Goal: Book appointment/travel/reservation

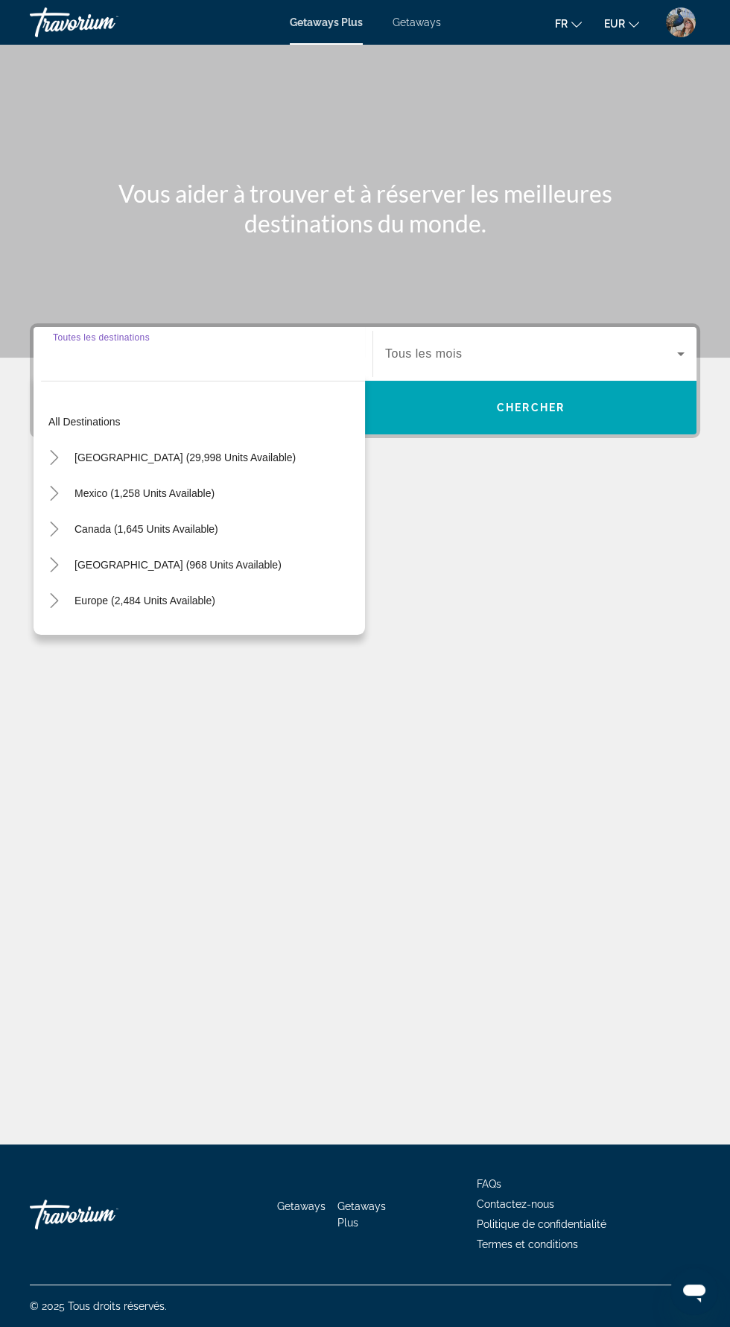
scroll to position [106, 0]
click at [424, 34] on div "Getaways Plus Getaways fr English Español Français Italiano Português русский E…" at bounding box center [365, 22] width 730 height 39
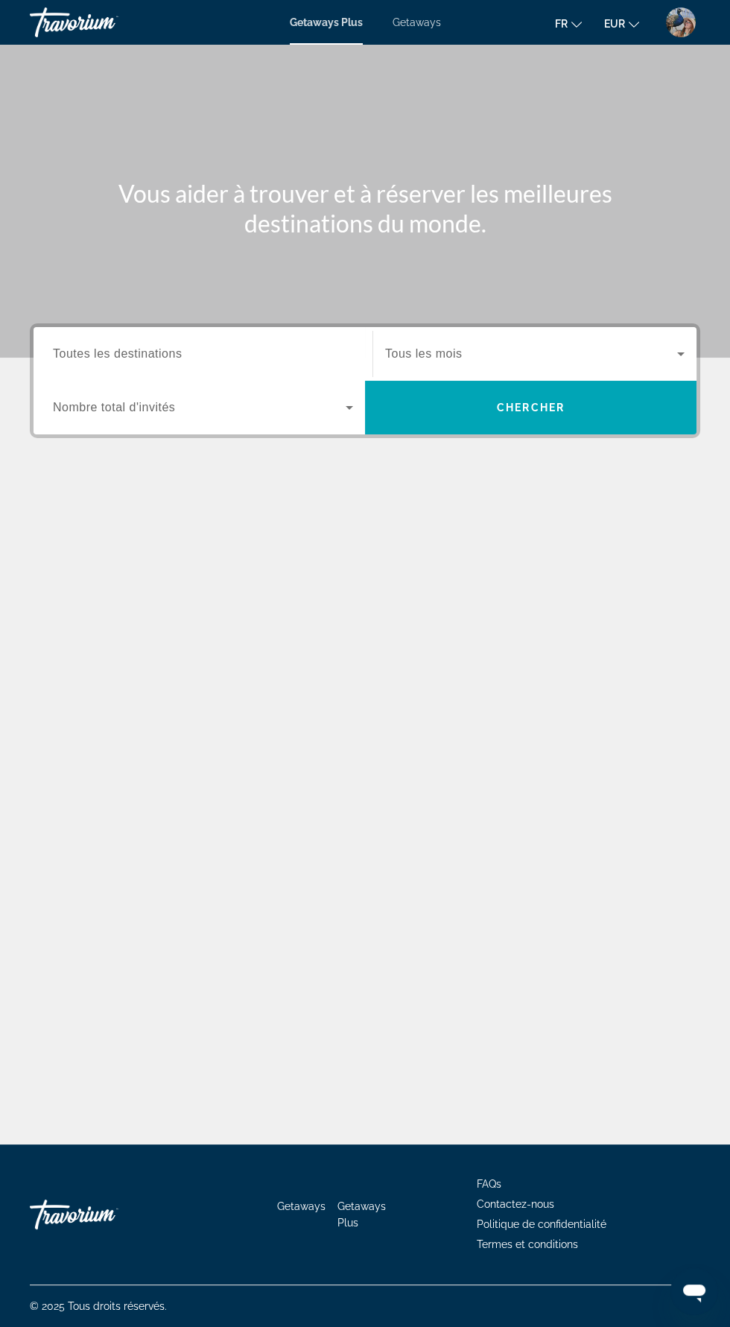
click at [444, 42] on mat-toolbar "Getaways Plus Getaways fr English Español Français Italiano Português русский E…" at bounding box center [365, 22] width 730 height 45
click at [431, 26] on span "Getaways" at bounding box center [417, 22] width 48 height 12
click at [165, 348] on span "Toutes les destinations" at bounding box center [117, 353] width 129 height 13
click at [165, 348] on input "Destination Toutes les destinations" at bounding box center [203, 355] width 300 height 18
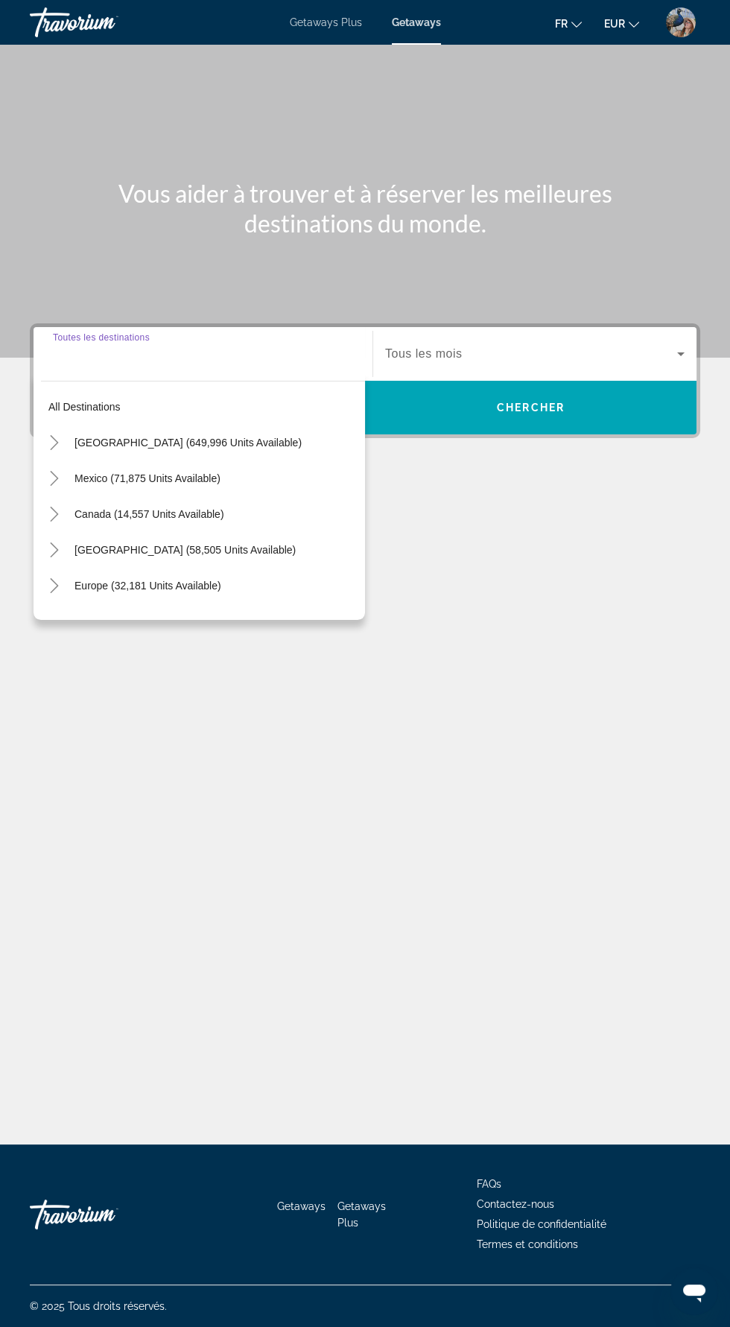
scroll to position [106, 0]
click at [200, 346] on input "Destination Toutes les destinations" at bounding box center [203, 355] width 300 height 18
click at [563, 647] on div "Vous aider à trouver et à réserver les meilleures destinations du monde. Destin…" at bounding box center [365, 595] width 730 height 1100
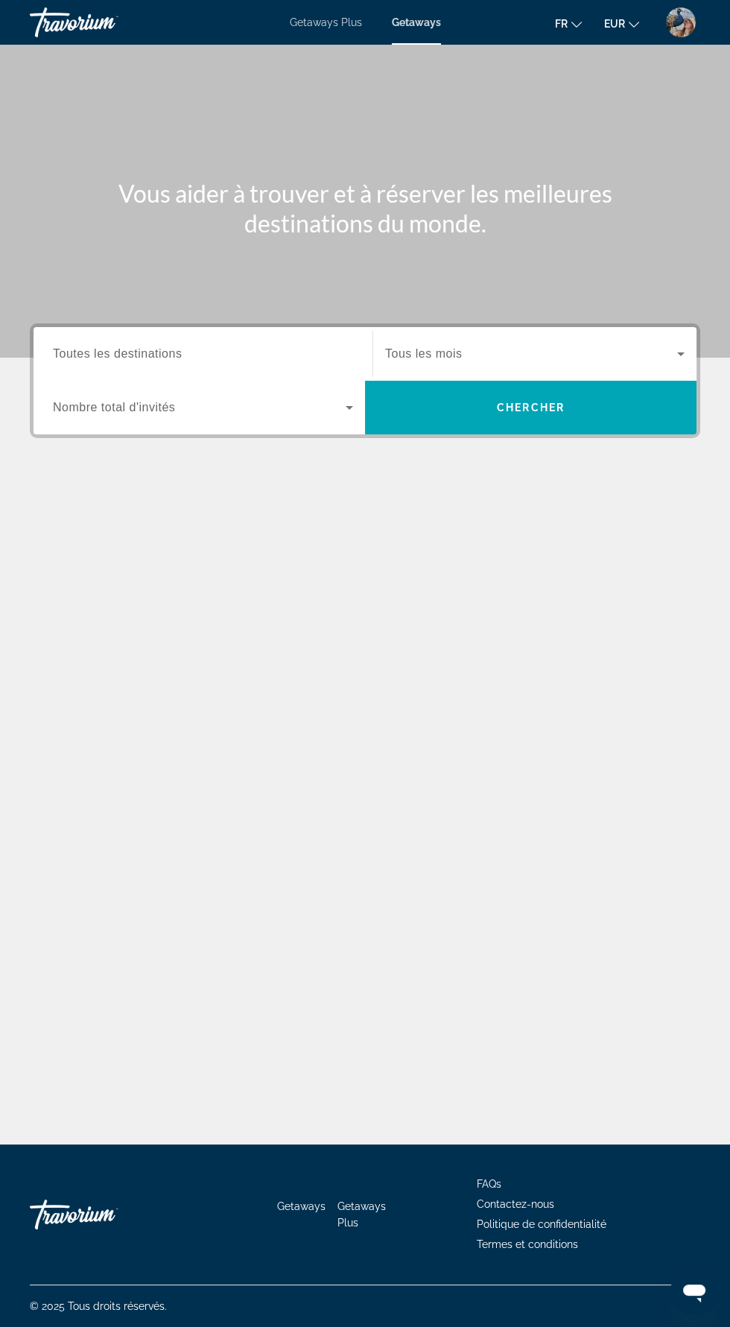
scroll to position [0, 0]
click at [686, 42] on mat-toolbar "Getaways Plus Getaways fr English Español Français Italiano Português русский E…" at bounding box center [365, 22] width 730 height 45
click at [341, 37] on div "Getaways Plus Getaways fr English Español Français Italiano Português русский E…" at bounding box center [365, 22] width 730 height 39
click at [319, 32] on div "Getaways Plus Getaways fr English Español Français Italiano Português русский E…" at bounding box center [365, 22] width 730 height 39
click at [323, 22] on span "Getaways Plus" at bounding box center [326, 22] width 72 height 12
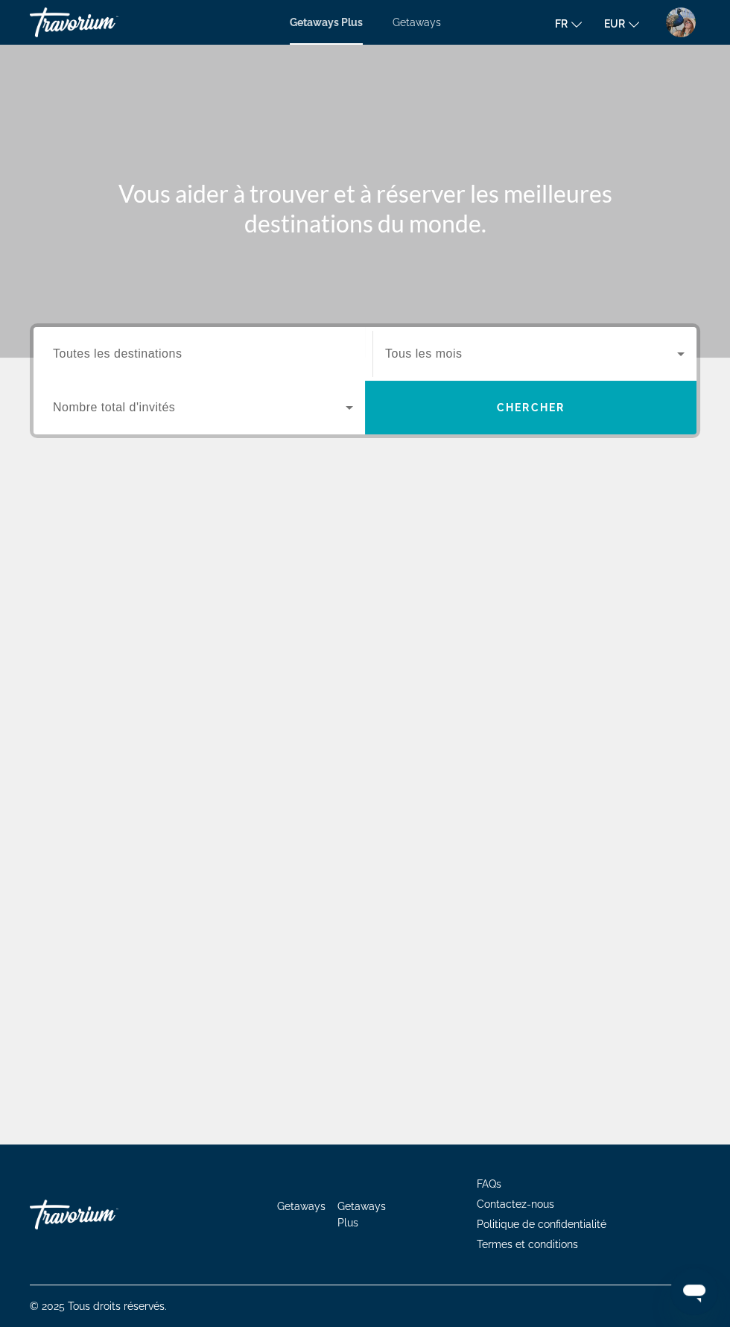
click at [233, 351] on input "Destination Toutes les destinations" at bounding box center [203, 355] width 300 height 18
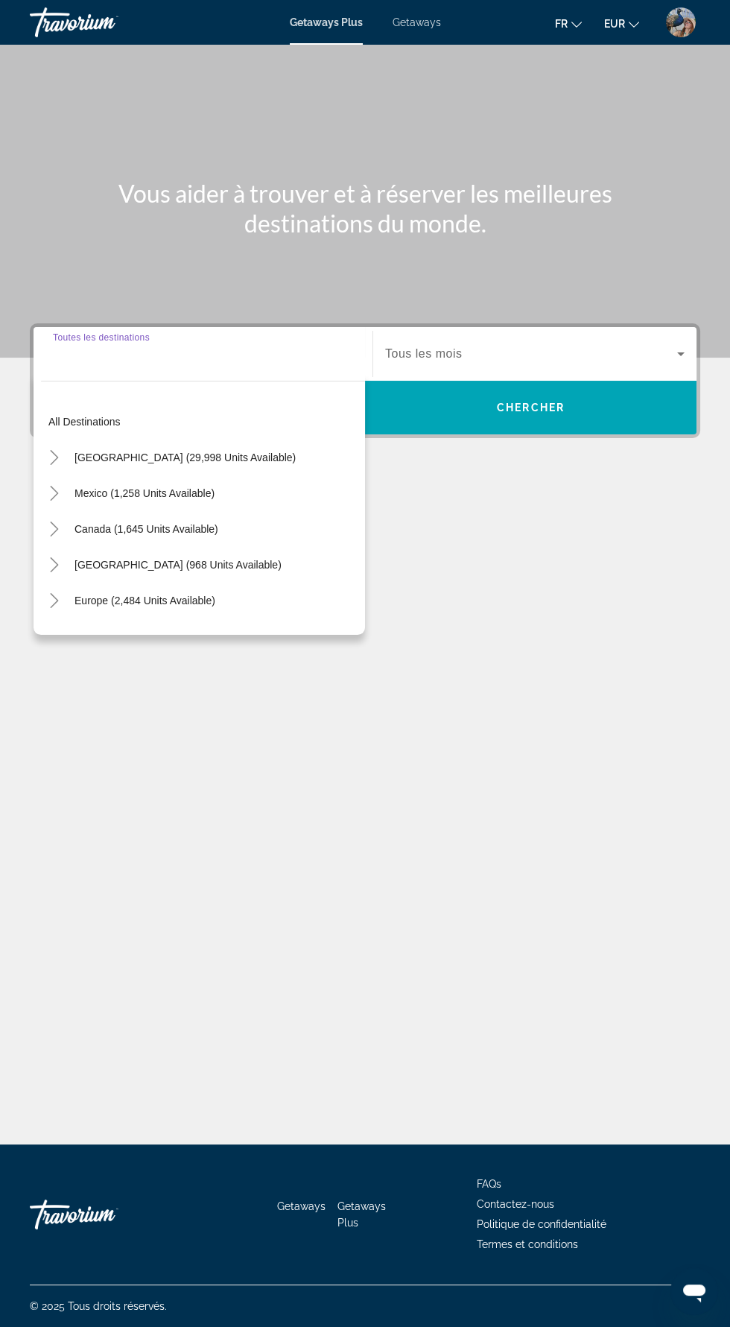
scroll to position [106, 0]
click at [533, 484] on div "Vous aider à trouver et à réserver les meilleures destinations du monde. Destin…" at bounding box center [365, 595] width 730 height 1100
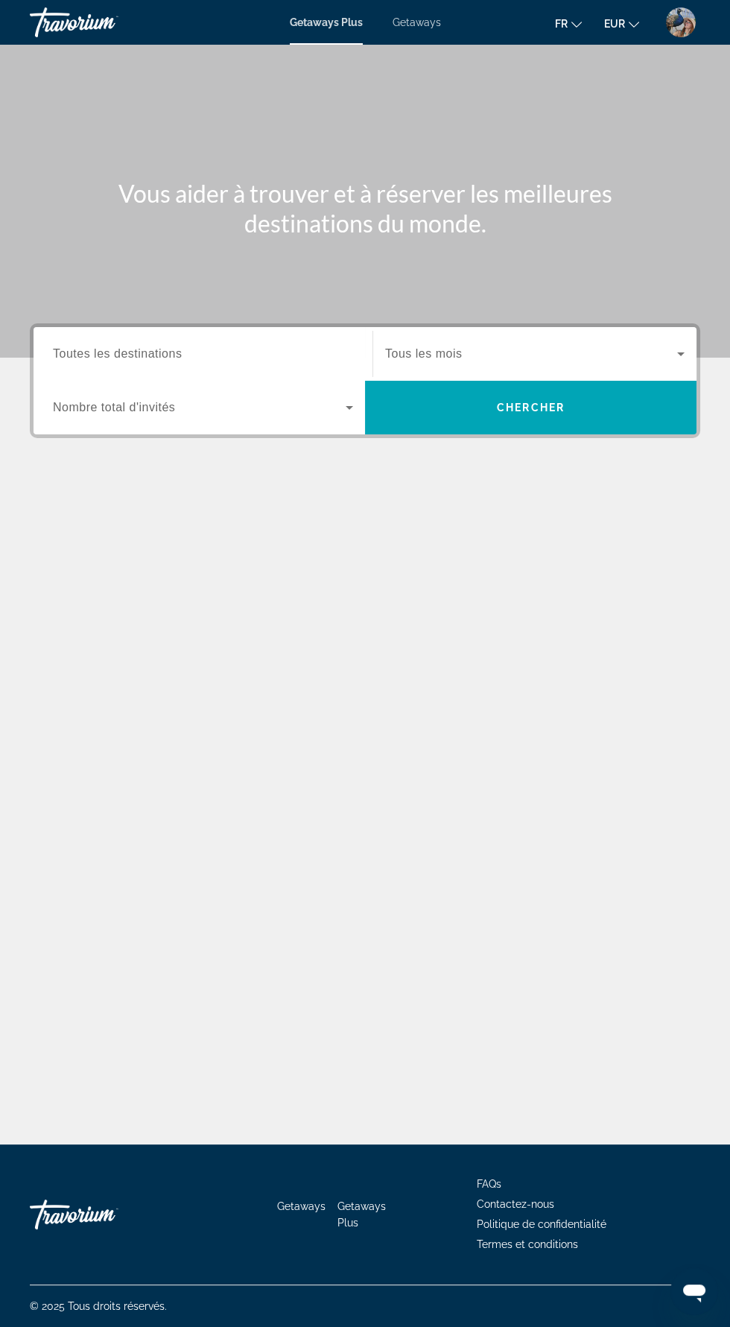
click at [675, 48] on div "Main content" at bounding box center [365, 179] width 730 height 358
